Goal: Navigation & Orientation: Find specific page/section

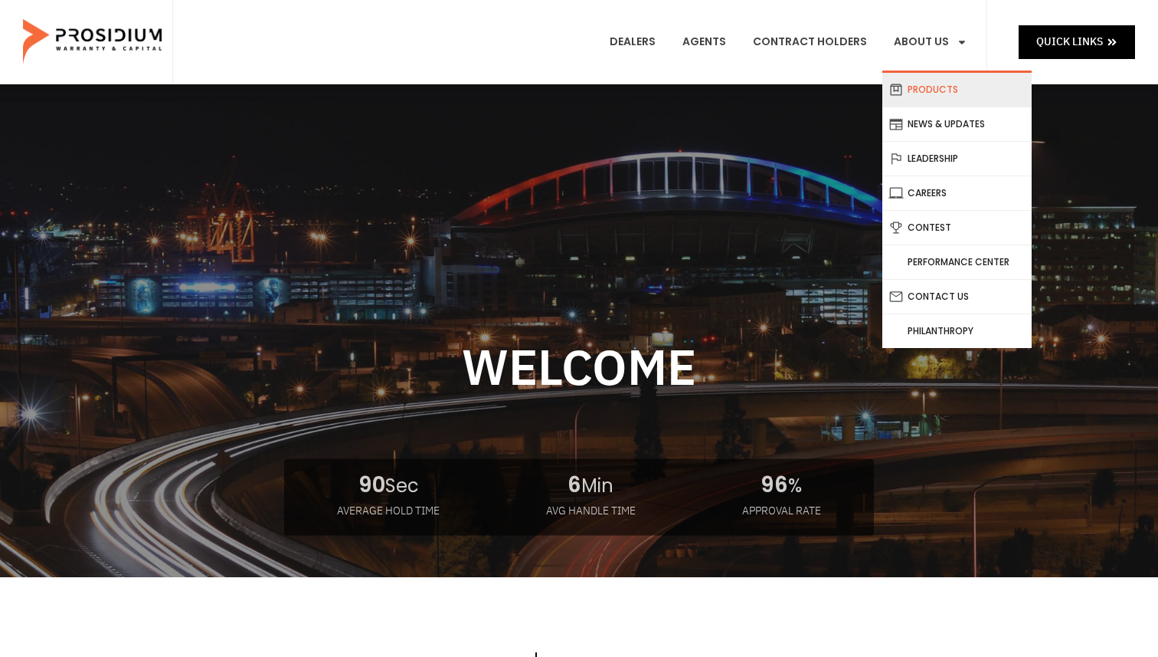
click at [945, 85] on link "Products" at bounding box center [957, 90] width 149 height 34
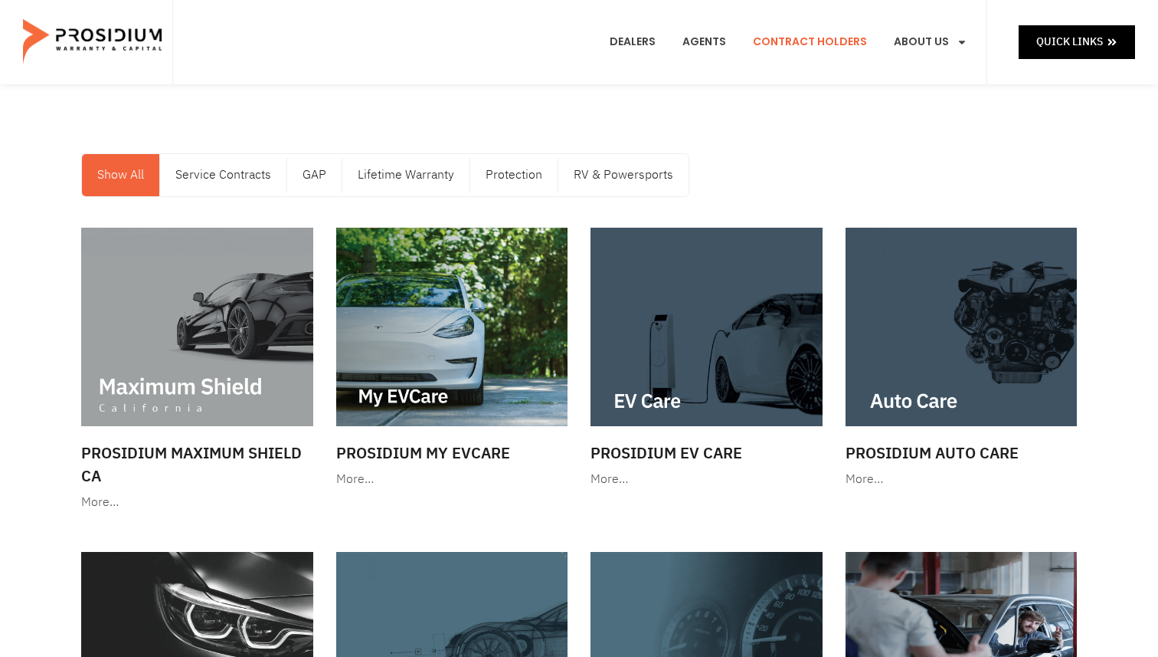
click at [790, 33] on link "Contract Holders" at bounding box center [810, 42] width 137 height 57
